Goal: Task Accomplishment & Management: Manage account settings

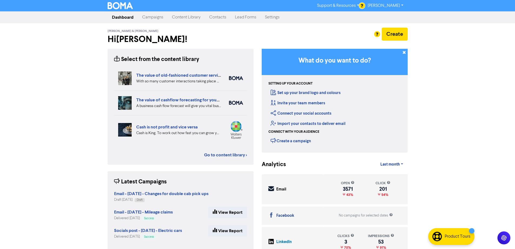
click at [153, 20] on link "Campaigns" at bounding box center [153, 17] width 30 height 11
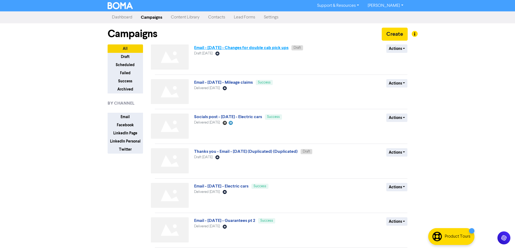
click at [271, 47] on link "Email - [DATE] - Changes for double cab pick ups" at bounding box center [241, 47] width 94 height 5
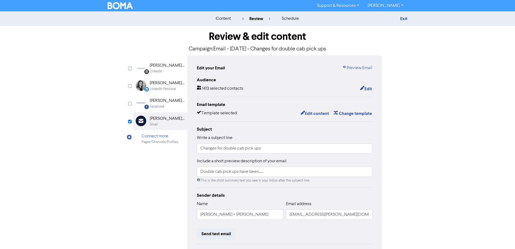
scroll to position [61, 0]
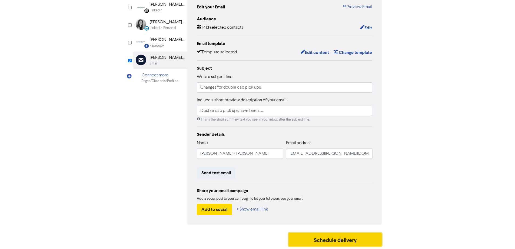
click at [337, 241] on button "Schedule delivery" at bounding box center [336, 239] width 94 height 14
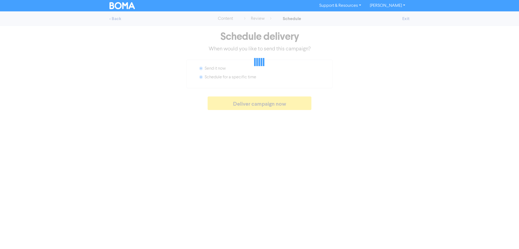
radio input "false"
radio input "true"
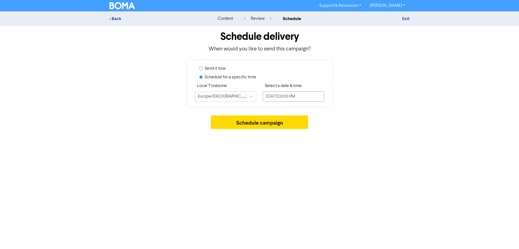
click at [281, 95] on input "[DATE] 6:00 PM" at bounding box center [293, 96] width 61 height 10
select select "8"
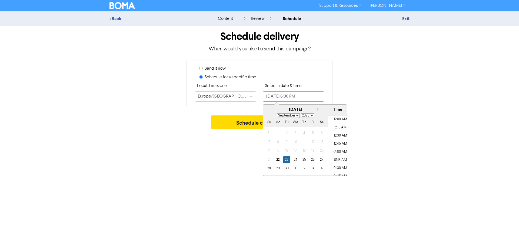
scroll to position [558, 0]
click at [286, 159] on div "23" at bounding box center [286, 159] width 7 height 7
click at [339, 141] on li "08:45 AM" at bounding box center [340, 142] width 24 height 8
type input "[DATE] 8:45 AM"
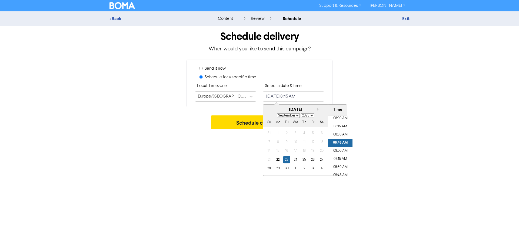
click at [233, 142] on div "Support & Resources Video Tutorials FAQ & Guides Marketing Education [PERSON_NA…" at bounding box center [259, 124] width 519 height 249
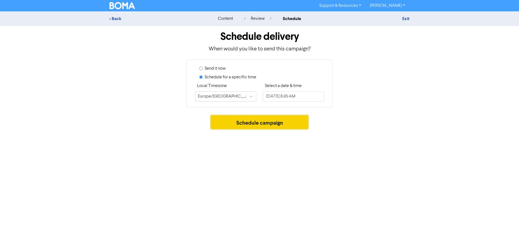
click at [250, 127] on button "Schedule campaign" at bounding box center [260, 122] width 98 height 14
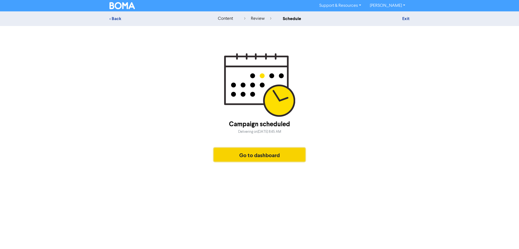
click at [257, 158] on button "Go to dashboard" at bounding box center [259, 155] width 91 height 14
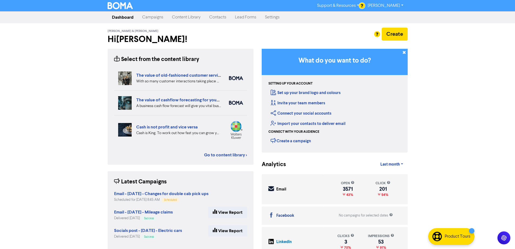
click at [385, 4] on link "[PERSON_NAME]" at bounding box center [386, 5] width 44 height 9
click at [378, 18] on button "Log Out" at bounding box center [385, 16] width 43 height 6
